Goal: Task Accomplishment & Management: Complete application form

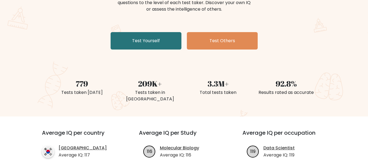
scroll to position [27, 0]
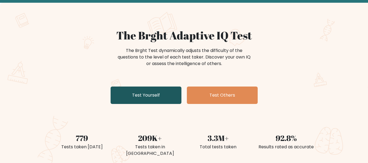
click at [139, 96] on link "Test Yourself" at bounding box center [146, 95] width 71 height 17
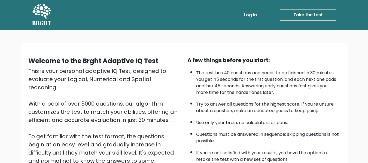
scroll to position [86, 0]
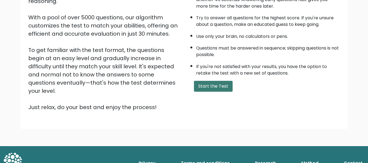
click at [202, 85] on button "Start the Test" at bounding box center [213, 86] width 39 height 11
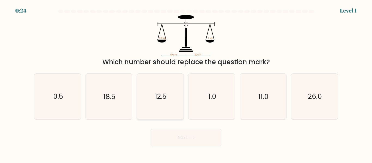
click at [162, 104] on icon "12.5" at bounding box center [161, 97] width 46 height 46
click at [186, 83] on input "c. 12.5" at bounding box center [186, 82] width 0 height 1
radio input "true"
click at [186, 139] on button "Next" at bounding box center [186, 137] width 71 height 17
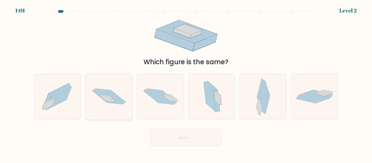
click at [115, 98] on icon at bounding box center [116, 97] width 19 height 14
click at [186, 83] on input "b." at bounding box center [186, 82] width 0 height 1
radio input "true"
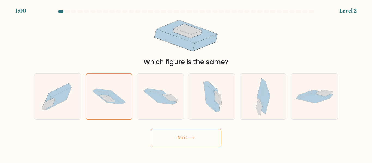
click at [181, 137] on button "Next" at bounding box center [186, 137] width 71 height 17
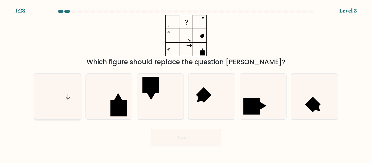
click at [59, 107] on icon at bounding box center [58, 97] width 46 height 46
click at [186, 83] on input "a." at bounding box center [186, 82] width 0 height 1
radio input "true"
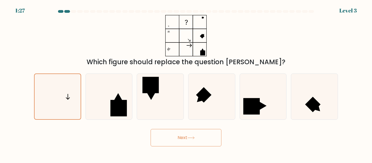
click at [169, 140] on button "Next" at bounding box center [186, 137] width 71 height 17
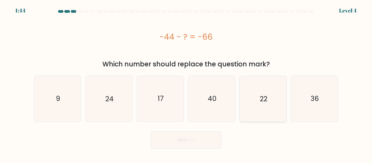
click at [273, 100] on icon "22" at bounding box center [263, 99] width 46 height 46
click at [186, 83] on input "e. 22" at bounding box center [186, 82] width 0 height 1
radio input "true"
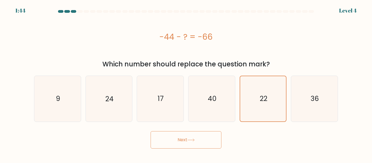
click at [193, 141] on icon at bounding box center [190, 140] width 7 height 3
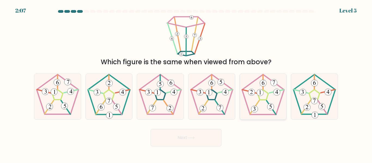
click at [264, 93] on icon at bounding box center [263, 97] width 46 height 46
click at [186, 83] on input "e." at bounding box center [186, 82] width 0 height 1
radio input "true"
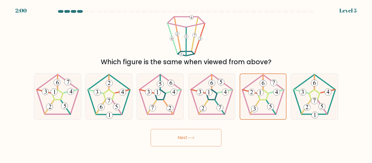
click at [206, 140] on button "Next" at bounding box center [186, 137] width 71 height 17
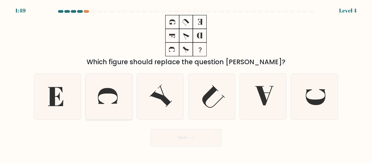
click at [105, 91] on icon at bounding box center [108, 96] width 20 height 16
click at [186, 83] on input "b." at bounding box center [186, 82] width 0 height 1
radio input "true"
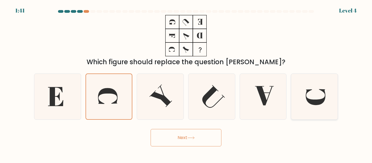
click at [325, 88] on icon at bounding box center [315, 97] width 46 height 46
click at [186, 83] on input "f." at bounding box center [186, 82] width 0 height 1
radio input "true"
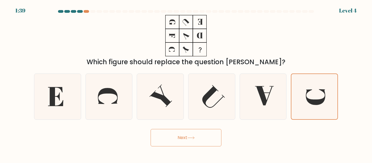
click at [200, 136] on button "Next" at bounding box center [186, 137] width 71 height 17
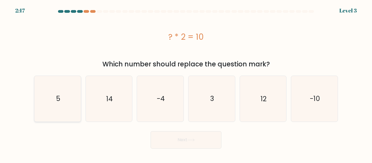
click at [64, 101] on icon "5" at bounding box center [58, 99] width 46 height 46
click at [186, 83] on input "a. 5" at bounding box center [186, 82] width 0 height 1
radio input "true"
click at [188, 134] on button "Next" at bounding box center [186, 139] width 71 height 17
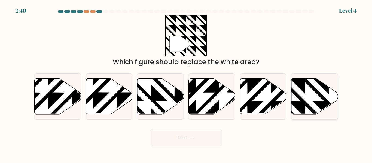
click at [308, 90] on icon at bounding box center [315, 97] width 47 height 36
click at [186, 83] on input "f." at bounding box center [186, 82] width 0 height 1
radio input "true"
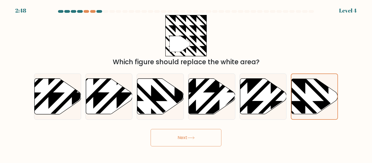
click at [178, 138] on button "Next" at bounding box center [186, 137] width 71 height 17
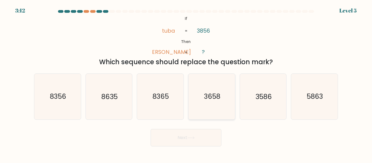
click at [211, 89] on icon "3658" at bounding box center [212, 97] width 46 height 46
click at [186, 83] on input "d. 3658" at bounding box center [186, 82] width 0 height 1
radio input "true"
click at [202, 139] on button "Next" at bounding box center [186, 137] width 71 height 17
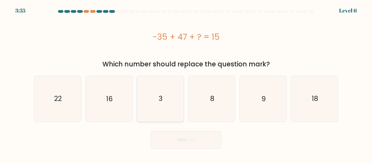
click at [161, 106] on icon "3" at bounding box center [161, 99] width 46 height 46
click at [186, 83] on input "c. 3" at bounding box center [186, 82] width 0 height 1
radio input "true"
click at [181, 141] on button "Next" at bounding box center [186, 139] width 71 height 17
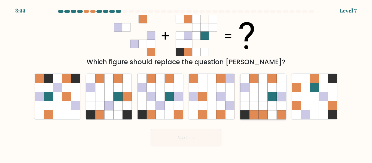
click at [258, 105] on icon at bounding box center [254, 105] width 9 height 9
click at [186, 83] on input "e." at bounding box center [186, 82] width 0 height 1
radio input "true"
click at [193, 140] on button "Next" at bounding box center [186, 137] width 71 height 17
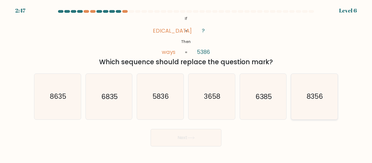
click at [313, 99] on text "8356" at bounding box center [315, 97] width 16 height 10
click at [186, 83] on input "f. 8356" at bounding box center [186, 82] width 0 height 1
radio input "true"
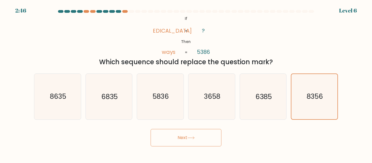
click at [172, 137] on button "Next" at bounding box center [186, 137] width 71 height 17
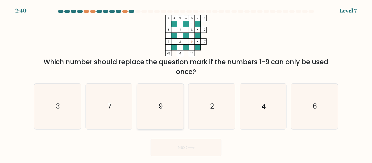
click at [169, 103] on icon "9" at bounding box center [161, 107] width 46 height 46
click at [186, 83] on input "c. 9" at bounding box center [186, 82] width 0 height 1
radio input "true"
drag, startPoint x: 184, startPoint y: 149, endPoint x: 188, endPoint y: 146, distance: 4.7
click at [184, 149] on button "Next" at bounding box center [186, 147] width 71 height 17
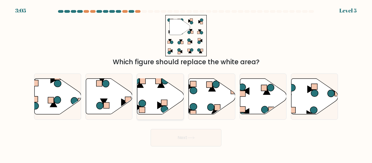
click at [164, 85] on icon at bounding box center [160, 97] width 47 height 36
click at [186, 83] on input "c." at bounding box center [186, 82] width 0 height 1
radio input "true"
click at [186, 134] on button "Next" at bounding box center [186, 137] width 71 height 17
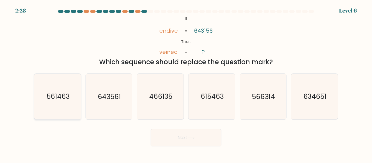
click at [66, 98] on text "561463" at bounding box center [57, 97] width 23 height 10
click at [186, 83] on input "a. 561463" at bounding box center [186, 82] width 0 height 1
radio input "true"
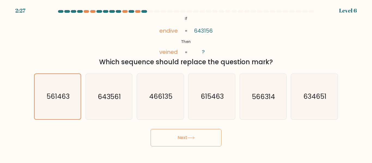
click at [190, 141] on button "Next" at bounding box center [186, 137] width 71 height 17
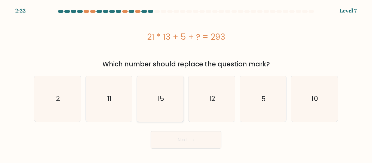
click at [149, 96] on icon "15" at bounding box center [161, 99] width 46 height 46
click at [186, 83] on input "c. 15" at bounding box center [186, 82] width 0 height 1
radio input "true"
click at [186, 142] on button "Next" at bounding box center [186, 139] width 71 height 17
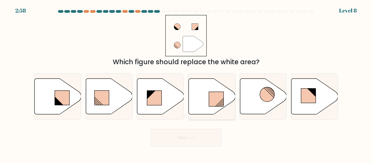
click at [204, 98] on icon at bounding box center [212, 97] width 47 height 36
click at [186, 83] on input "d." at bounding box center [186, 82] width 0 height 1
radio input "true"
click at [212, 140] on button "Next" at bounding box center [186, 137] width 71 height 17
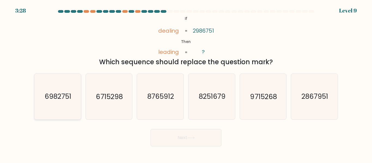
click at [63, 99] on text "6982751" at bounding box center [58, 97] width 27 height 10
click at [186, 83] on input "a. 6982751" at bounding box center [186, 82] width 0 height 1
radio input "true"
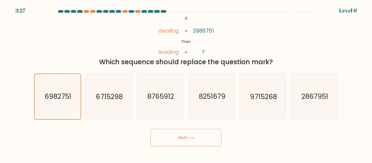
click at [171, 136] on button "Next" at bounding box center [186, 137] width 71 height 17
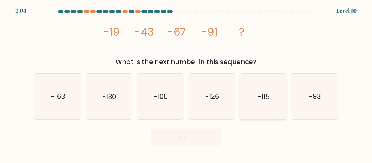
click at [269, 101] on text "-115" at bounding box center [264, 97] width 12 height 10
click at [186, 83] on input "e. -115" at bounding box center [186, 82] width 0 height 1
radio input "true"
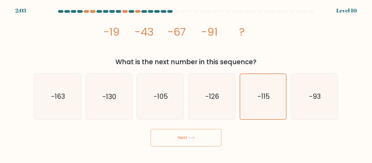
click at [192, 142] on button "Next" at bounding box center [186, 137] width 71 height 17
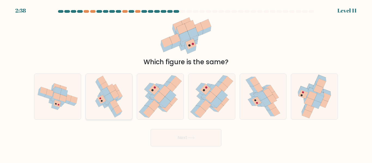
click at [108, 95] on icon at bounding box center [109, 97] width 9 height 9
click at [186, 83] on input "b." at bounding box center [186, 82] width 0 height 1
radio input "true"
click at [198, 134] on button "Next" at bounding box center [186, 137] width 71 height 17
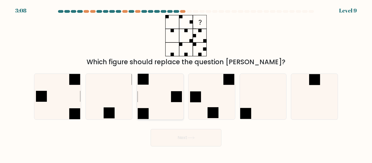
click at [160, 102] on icon at bounding box center [161, 97] width 46 height 46
click at [186, 83] on input "c." at bounding box center [186, 82] width 0 height 1
radio input "true"
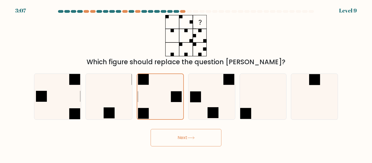
click at [193, 139] on icon at bounding box center [190, 138] width 7 height 3
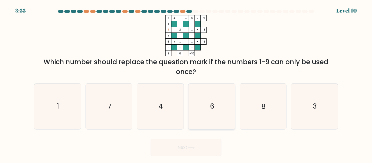
drag, startPoint x: 216, startPoint y: 107, endPoint x: 214, endPoint y: 109, distance: 2.9
click at [216, 108] on icon "6" at bounding box center [212, 107] width 46 height 46
click at [186, 83] on input "d. 6" at bounding box center [186, 82] width 0 height 1
radio input "true"
click at [203, 149] on button "Next" at bounding box center [186, 147] width 71 height 17
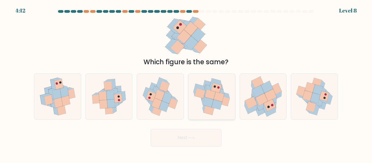
click at [221, 90] on icon at bounding box center [220, 90] width 10 height 7
click at [186, 83] on input "d." at bounding box center [186, 82] width 0 height 1
radio input "true"
click at [213, 139] on button "Next" at bounding box center [186, 137] width 71 height 17
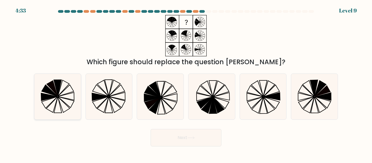
click at [55, 94] on icon at bounding box center [50, 90] width 16 height 11
click at [186, 83] on input "a." at bounding box center [186, 82] width 0 height 1
radio input "true"
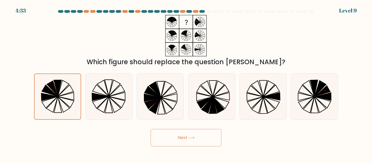
click at [172, 137] on button "Next" at bounding box center [186, 137] width 71 height 17
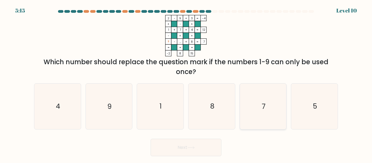
click at [243, 99] on icon "7" at bounding box center [263, 107] width 46 height 46
click at [186, 83] on input "e. 7" at bounding box center [186, 82] width 0 height 1
radio input "true"
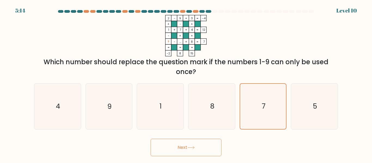
click at [203, 152] on button "Next" at bounding box center [186, 147] width 71 height 17
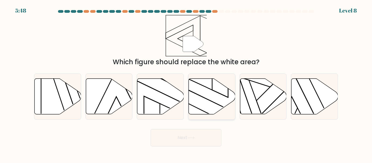
click at [202, 94] on icon at bounding box center [212, 97] width 47 height 36
click at [186, 83] on input "d." at bounding box center [186, 82] width 0 height 1
radio input "true"
click at [210, 139] on button "Next" at bounding box center [186, 137] width 71 height 17
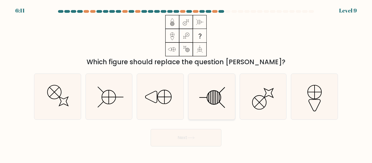
click at [208, 100] on icon at bounding box center [212, 97] width 46 height 46
click at [186, 83] on input "d." at bounding box center [186, 82] width 0 height 1
radio input "true"
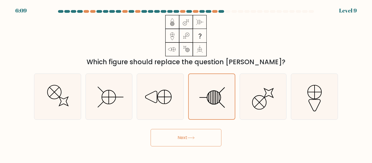
click at [198, 138] on button "Next" at bounding box center [186, 137] width 71 height 17
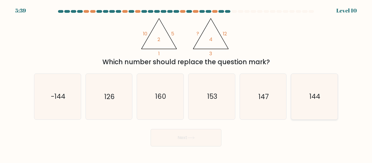
click at [314, 94] on text "144" at bounding box center [315, 97] width 11 height 10
click at [186, 83] on input "f. 144" at bounding box center [186, 82] width 0 height 1
radio input "true"
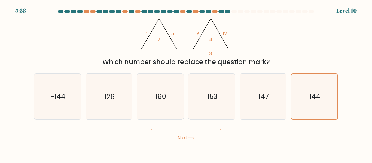
click at [194, 139] on icon at bounding box center [190, 138] width 7 height 3
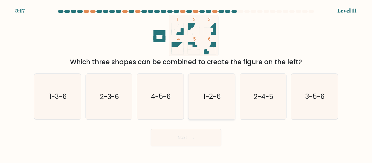
click at [213, 97] on text "1-2-6" at bounding box center [212, 97] width 17 height 10
click at [186, 83] on input "d. 1-2-6" at bounding box center [186, 82] width 0 height 1
radio input "true"
click at [201, 139] on button "Next" at bounding box center [186, 137] width 71 height 17
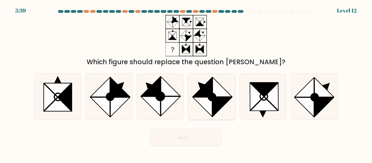
click at [218, 108] on icon at bounding box center [222, 107] width 19 height 19
click at [186, 83] on input "d." at bounding box center [186, 82] width 0 height 1
radio input "true"
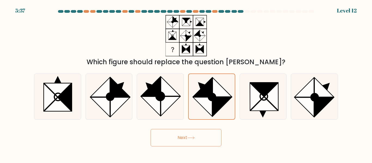
click at [208, 129] on div "Next" at bounding box center [186, 136] width 311 height 20
click at [209, 133] on button "Next" at bounding box center [186, 137] width 71 height 17
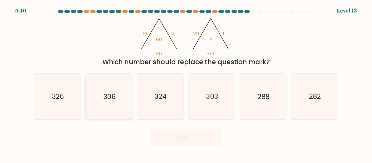
click at [105, 94] on text "306" at bounding box center [109, 97] width 13 height 10
click at [186, 83] on input "b. 306" at bounding box center [186, 82] width 0 height 1
radio input "true"
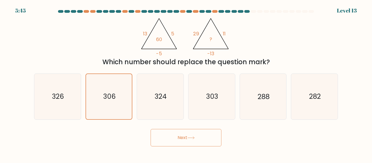
click at [176, 140] on button "Next" at bounding box center [186, 137] width 71 height 17
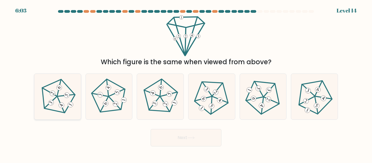
click at [62, 95] on icon at bounding box center [57, 96] width 37 height 37
click at [186, 83] on input "a." at bounding box center [186, 82] width 0 height 1
radio input "true"
click at [183, 131] on button "Next" at bounding box center [186, 137] width 71 height 17
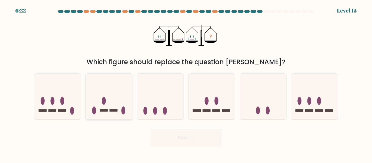
click at [108, 108] on icon at bounding box center [109, 96] width 47 height 38
click at [186, 83] on input "b." at bounding box center [186, 82] width 0 height 1
radio input "true"
click at [177, 135] on button "Next" at bounding box center [186, 137] width 71 height 17
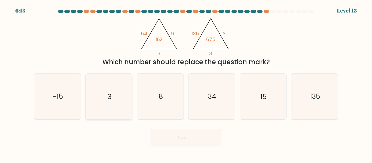
click at [106, 100] on icon "3" at bounding box center [109, 97] width 46 height 46
click at [186, 83] on input "b. 3" at bounding box center [186, 82] width 0 height 1
radio input "true"
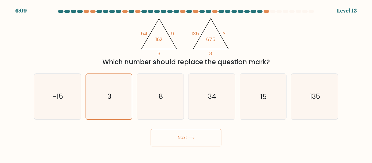
click at [168, 138] on button "Next" at bounding box center [186, 137] width 71 height 17
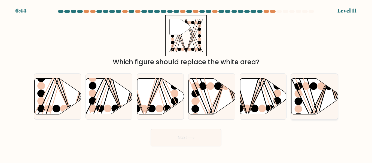
click at [300, 102] on circle at bounding box center [299, 102] width 8 height 8
click at [186, 83] on input "f." at bounding box center [186, 82] width 0 height 1
radio input "true"
click at [200, 138] on button "Next" at bounding box center [186, 137] width 71 height 17
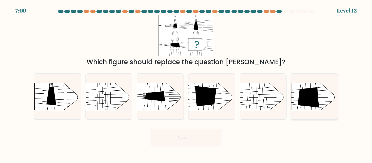
click at [302, 97] on icon at bounding box center [309, 97] width 22 height 20
click at [186, 83] on input "f." at bounding box center [186, 82] width 0 height 1
radio input "true"
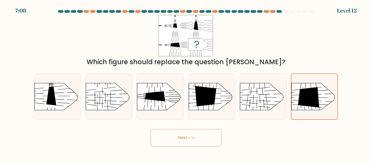
click at [188, 137] on button "Next" at bounding box center [186, 137] width 71 height 17
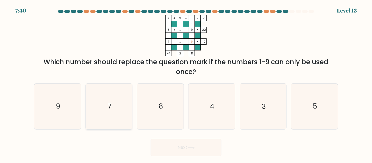
click at [113, 112] on icon "7" at bounding box center [109, 107] width 46 height 46
click at [186, 83] on input "b. 7" at bounding box center [186, 82] width 0 height 1
radio input "true"
click at [191, 144] on button "Next" at bounding box center [186, 147] width 71 height 17
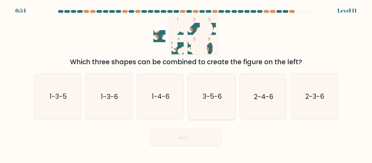
click at [221, 96] on text "3-5-6" at bounding box center [211, 97] width 19 height 10
click at [186, 83] on input "d. 3-5-6" at bounding box center [186, 82] width 0 height 1
radio input "true"
click at [190, 144] on button "Next" at bounding box center [186, 137] width 71 height 17
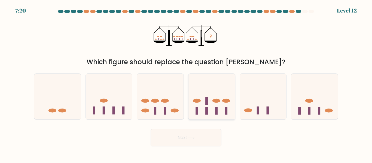
click at [218, 109] on icon at bounding box center [212, 96] width 47 height 38
click at [186, 83] on input "d." at bounding box center [186, 82] width 0 height 1
radio input "true"
click at [196, 141] on button "Next" at bounding box center [186, 137] width 71 height 17
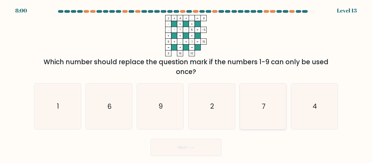
click at [257, 104] on icon "7" at bounding box center [263, 107] width 46 height 46
click at [186, 83] on input "e. 7" at bounding box center [186, 82] width 0 height 1
radio input "true"
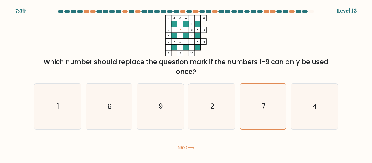
click at [206, 143] on button "Next" at bounding box center [186, 147] width 71 height 17
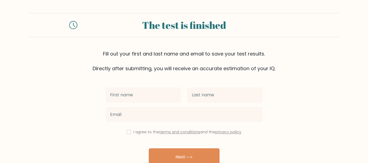
drag, startPoint x: 153, startPoint y: 93, endPoint x: 151, endPoint y: 91, distance: 2.9
click at [152, 92] on input "text" at bounding box center [143, 94] width 75 height 15
type input "MONALY"
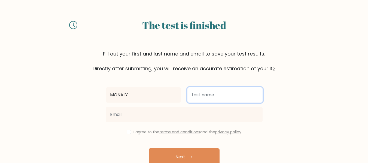
click at [204, 93] on input "text" at bounding box center [224, 94] width 75 height 15
type input "[PERSON_NAME]"
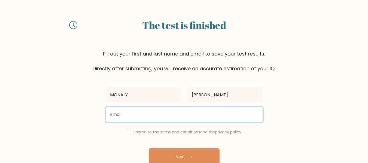
click at [186, 120] on input "email" at bounding box center [184, 114] width 157 height 15
type input "mhonamhona123@gmail.com"
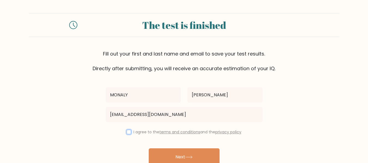
click at [128, 132] on input "checkbox" at bounding box center [129, 132] width 4 height 4
checkbox input "true"
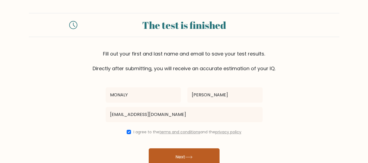
click at [184, 156] on button "Next" at bounding box center [184, 157] width 71 height 17
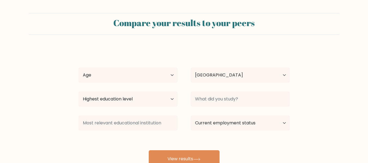
select select "PH"
click at [165, 78] on select "Age Under 18 years old 18-24 years old 25-34 years old 35-44 years old 45-54 ye…" at bounding box center [127, 75] width 99 height 15
select select "35_44"
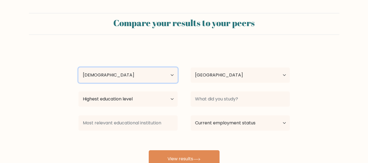
click at [78, 68] on select "Age Under 18 years old 18-24 years old 25-34 years old 35-44 years old 45-54 ye…" at bounding box center [127, 75] width 99 height 15
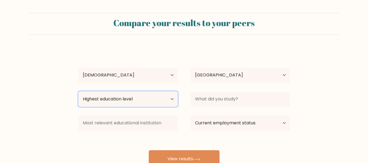
click at [171, 99] on select "Highest education level No schooling Primary Lower Secondary Upper Secondary Oc…" at bounding box center [127, 99] width 99 height 15
select select "upper_secondary"
click at [78, 92] on select "Highest education level No schooling Primary Lower Secondary Upper Secondary Oc…" at bounding box center [127, 99] width 99 height 15
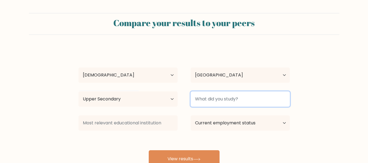
click at [227, 105] on input at bounding box center [240, 99] width 99 height 15
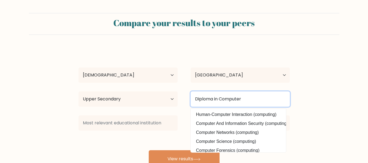
click at [226, 105] on input "Diploma in Computer" at bounding box center [240, 99] width 99 height 15
click at [251, 101] on input "Diploma in Computer" at bounding box center [240, 99] width 99 height 15
type input "Diploma in Computer technology"
click at [149, 150] on button "View results" at bounding box center [184, 158] width 71 height 17
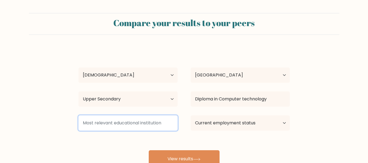
click at [151, 125] on input at bounding box center [127, 123] width 99 height 15
click at [156, 123] on input at bounding box center [127, 123] width 99 height 15
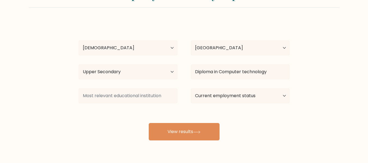
click at [141, 114] on div "MONALY SANTOS Age Under 18 years old 18-24 years old 25-34 years old 35-44 year…" at bounding box center [184, 81] width 218 height 120
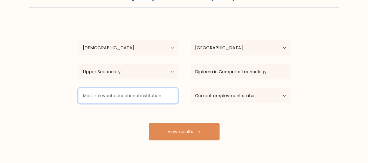
click at [138, 98] on input at bounding box center [127, 95] width 99 height 15
type input "n/a"
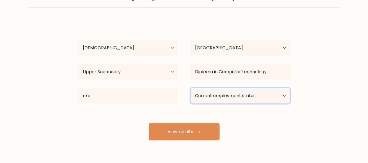
click at [253, 98] on select "Current employment status Employed Student Retired Other / prefer not to answer" at bounding box center [240, 95] width 99 height 15
select select "other"
click at [191, 88] on select "Current employment status Employed Student Retired Other / prefer not to answer" at bounding box center [240, 95] width 99 height 15
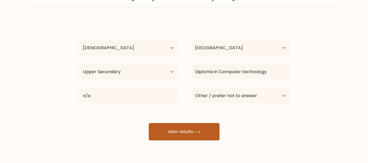
click at [189, 128] on button "View results" at bounding box center [184, 131] width 71 height 17
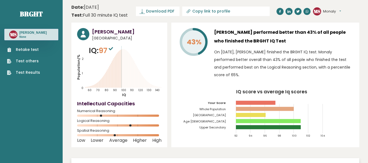
click at [199, 12] on input "Copy link to profile" at bounding box center [229, 11] width 74 height 4
type input "[URL][DOMAIN_NAME][PERSON_NAME]"
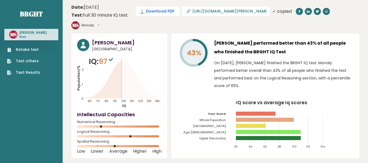
click at [159, 9] on span "Download PDF" at bounding box center [160, 11] width 28 height 6
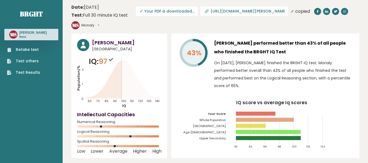
click at [159, 9] on span "✓ Your PDF is downloaded..." at bounding box center [167, 12] width 62 height 10
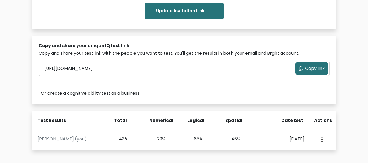
scroll to position [209, 0]
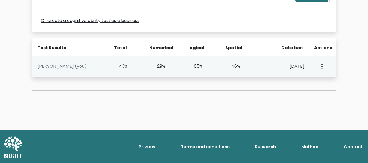
click at [322, 70] on button "button" at bounding box center [321, 66] width 4 height 17
click at [330, 86] on link "View Profile" at bounding box center [341, 82] width 43 height 9
